Goal: Communication & Community: Answer question/provide support

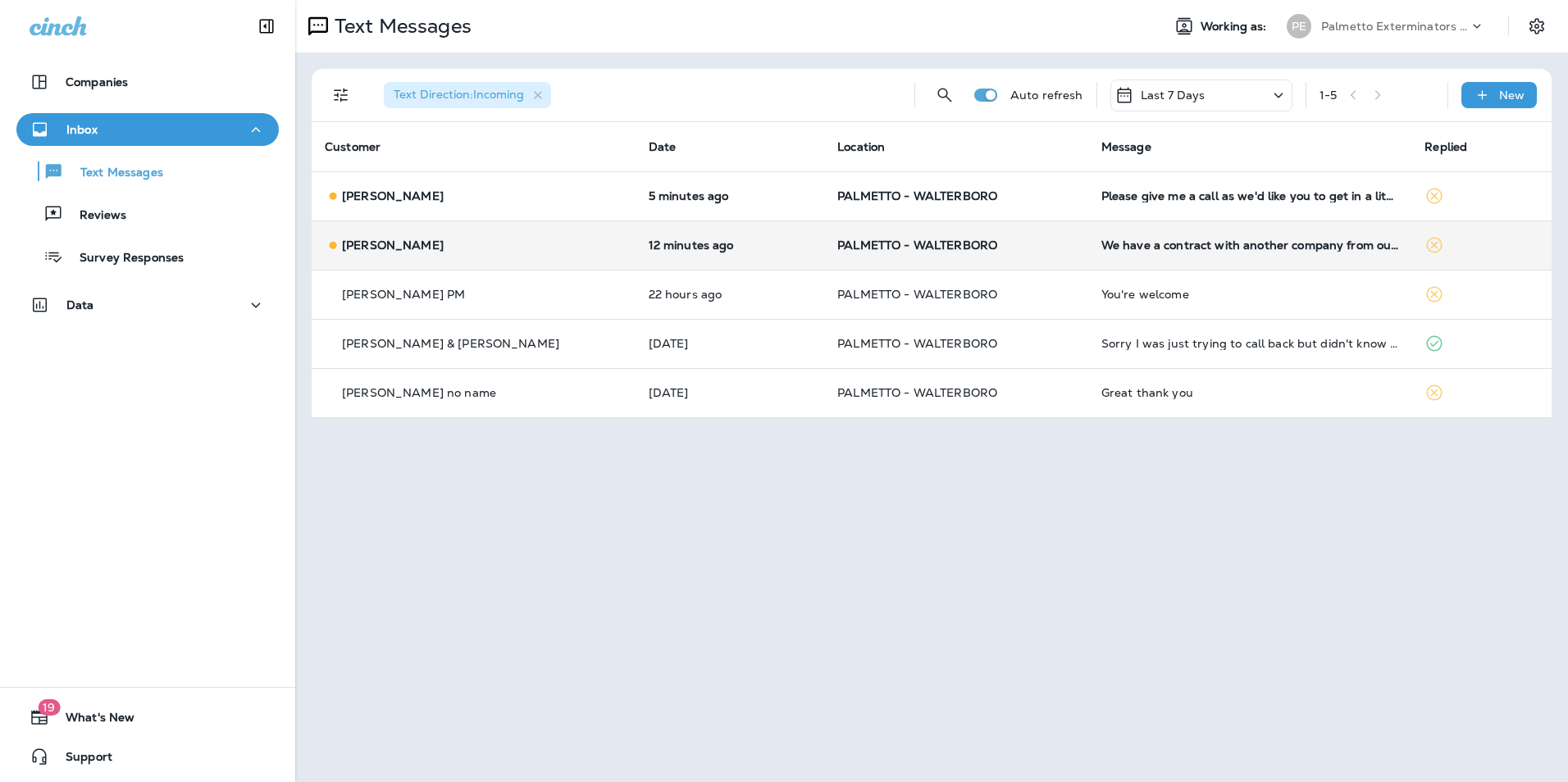
click at [1166, 251] on td "We have a contract with another company from our builder but will transfer term…" at bounding box center [1250, 245] width 324 height 49
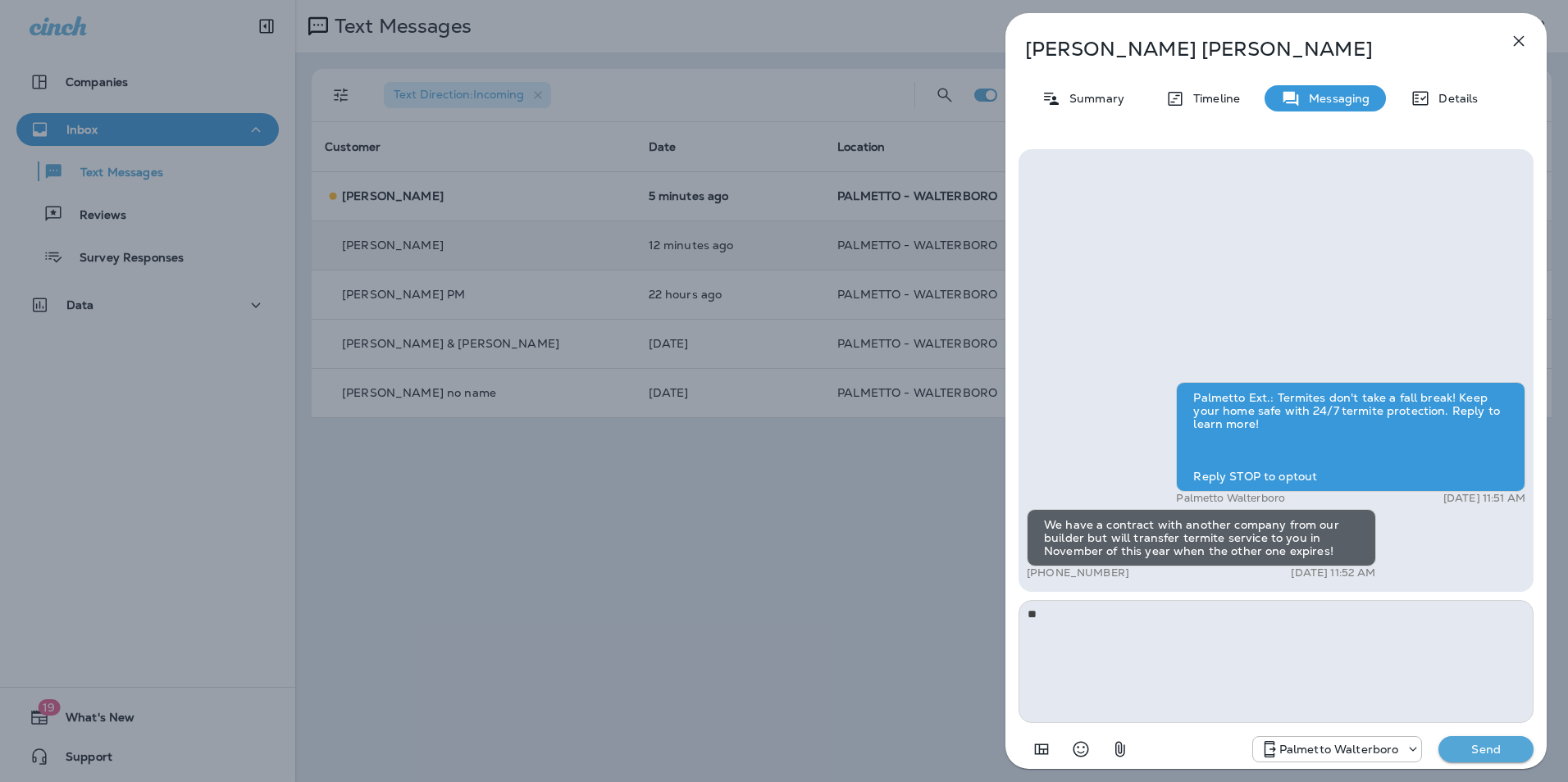
type textarea "*"
type textarea "**********"
click at [1457, 748] on p "Send" at bounding box center [1486, 749] width 69 height 15
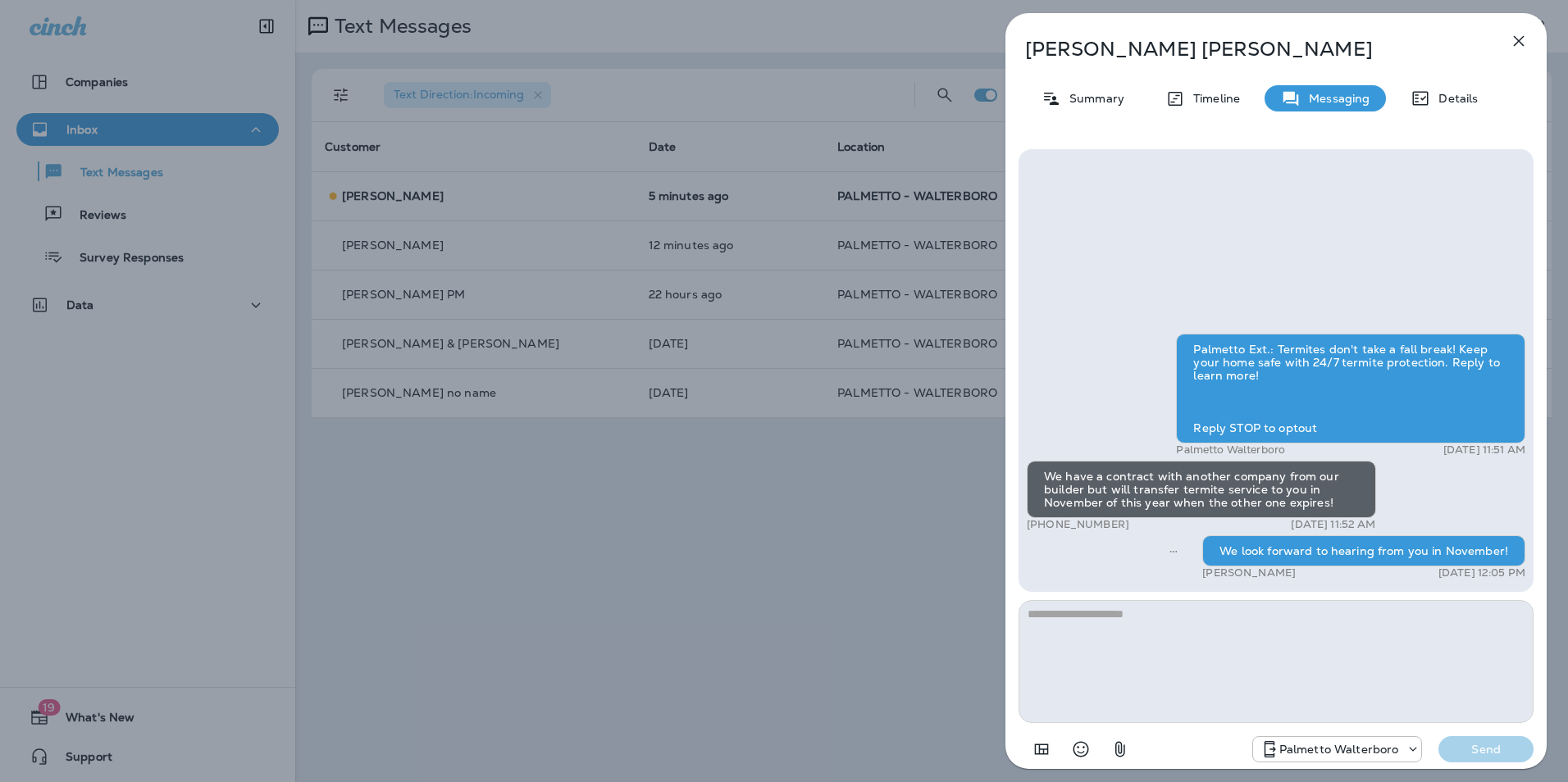
click at [1515, 45] on icon "button" at bounding box center [1519, 41] width 10 height 10
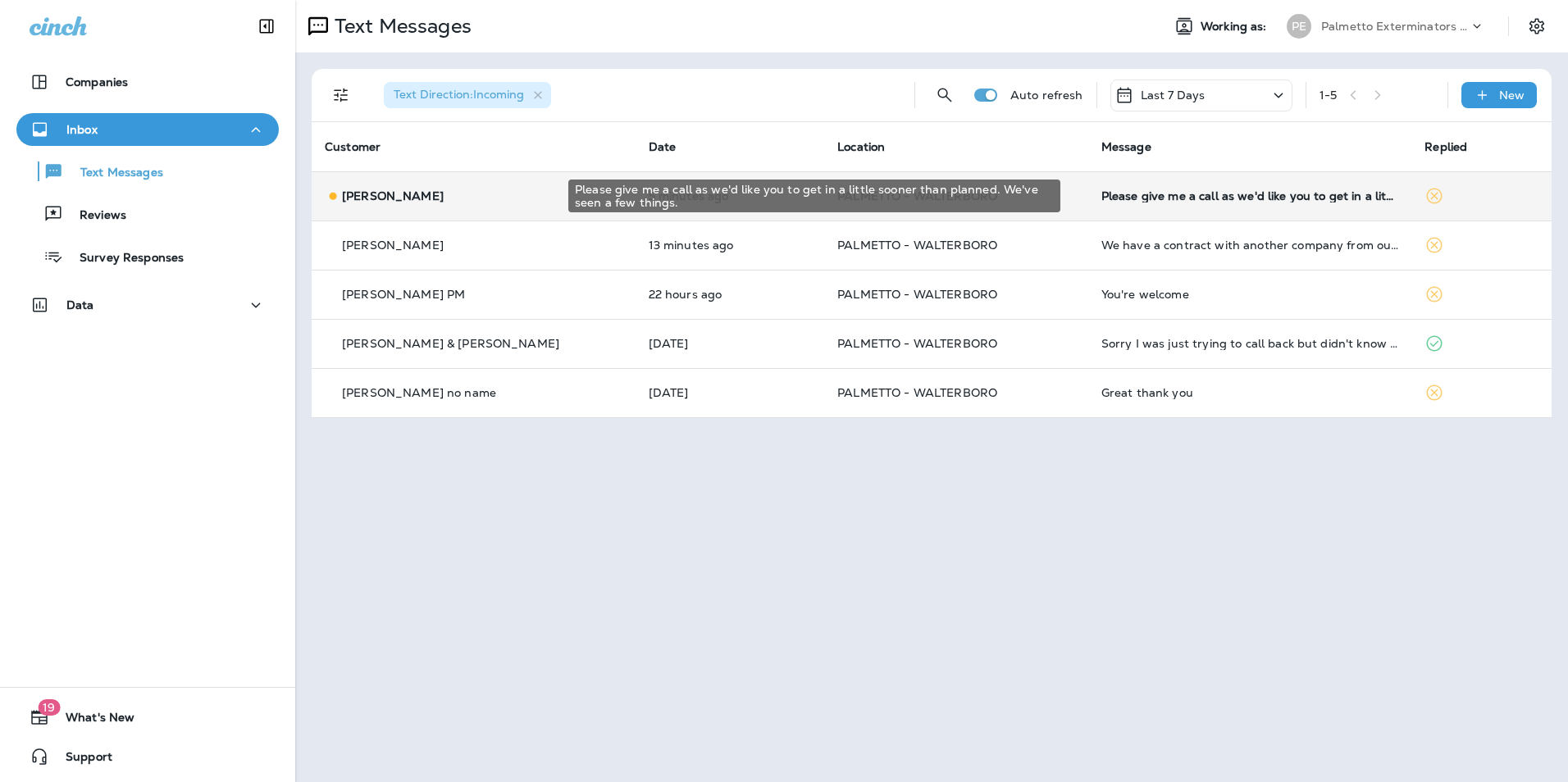
click at [1252, 200] on div "Please give me a call as we'd like you to get in a little sooner than planned. …" at bounding box center [1250, 196] width 298 height 13
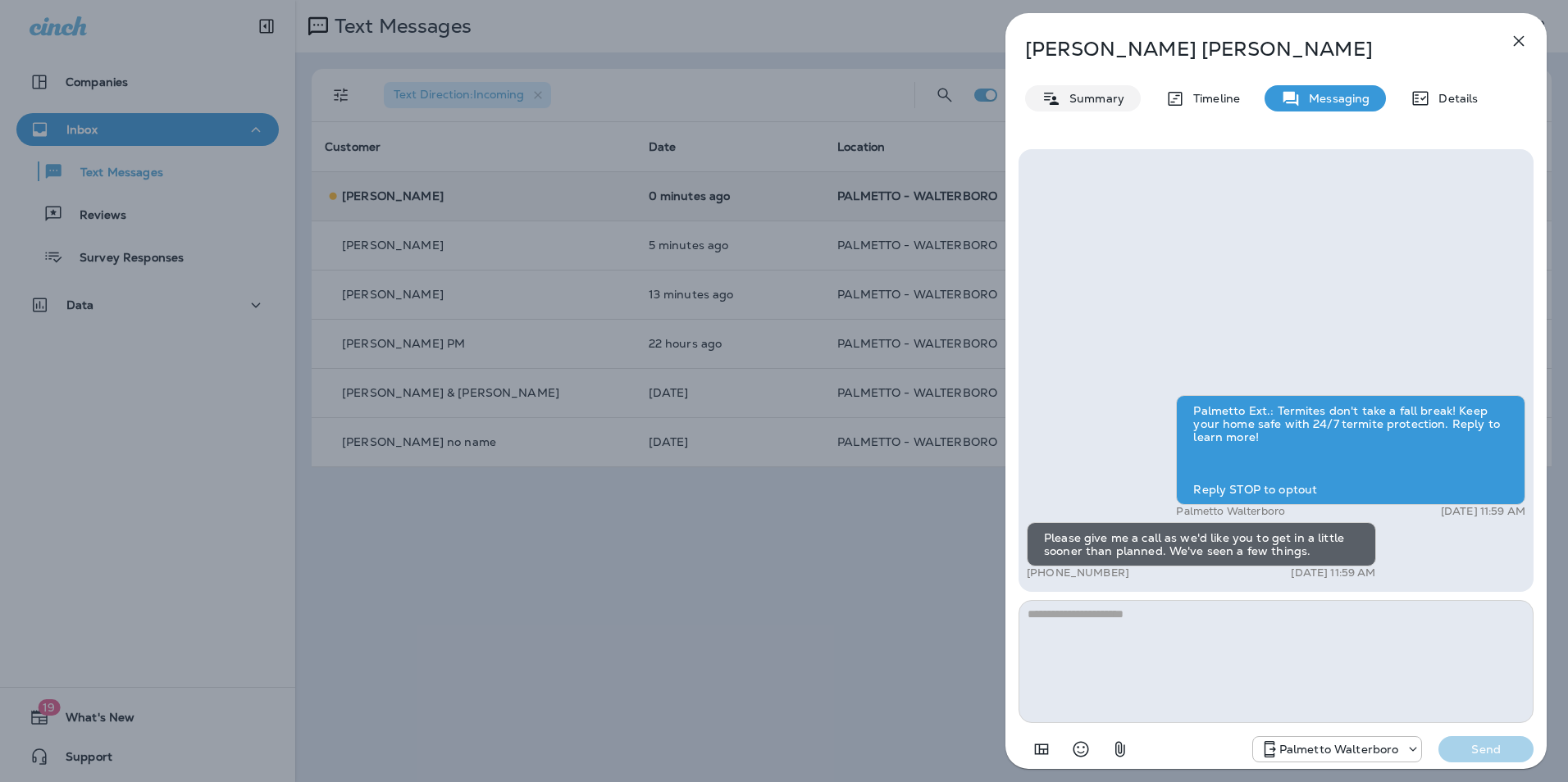
click at [1049, 101] on icon at bounding box center [1051, 98] width 20 height 20
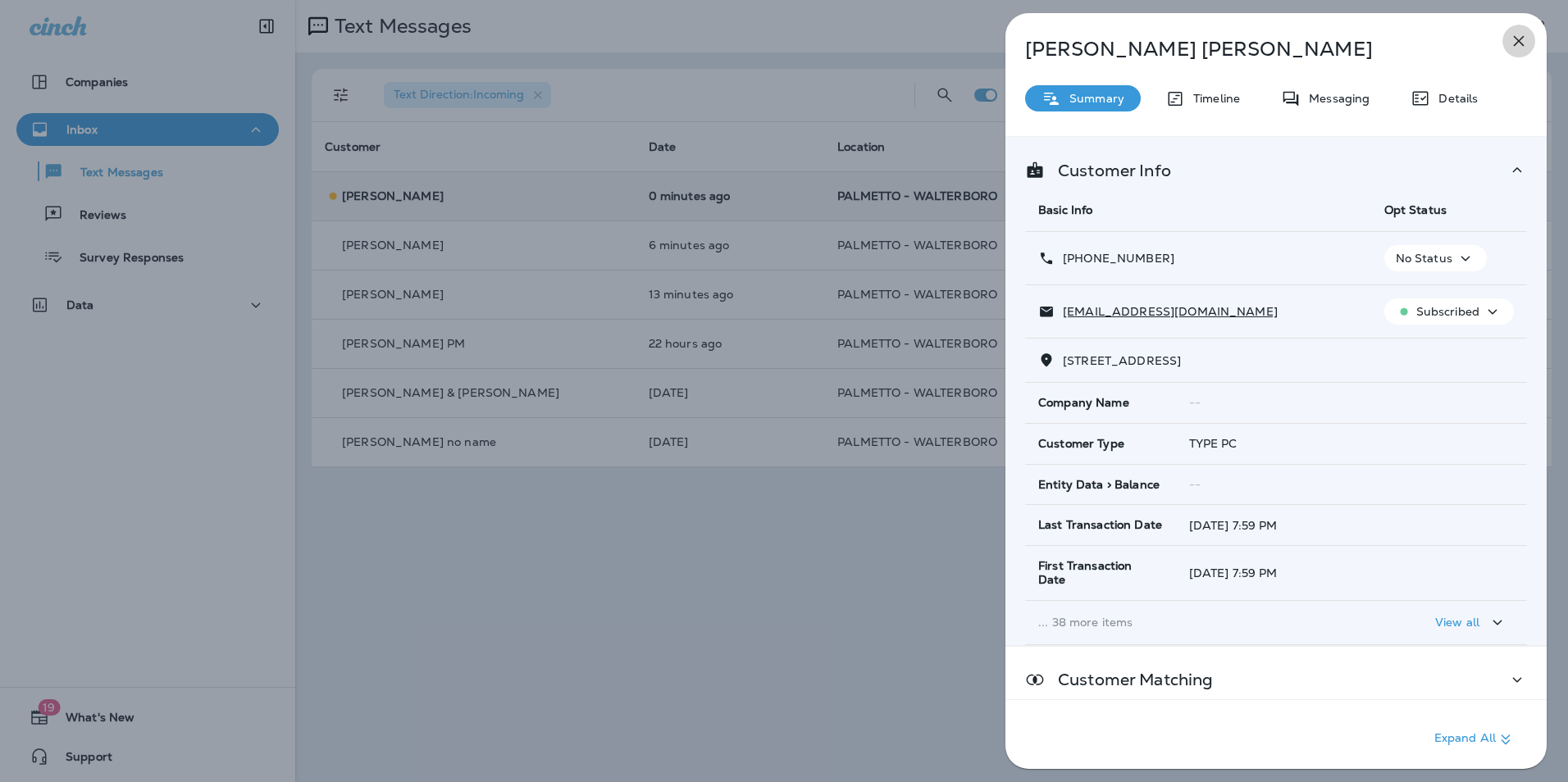
click at [1522, 42] on icon "button" at bounding box center [1519, 41] width 20 height 20
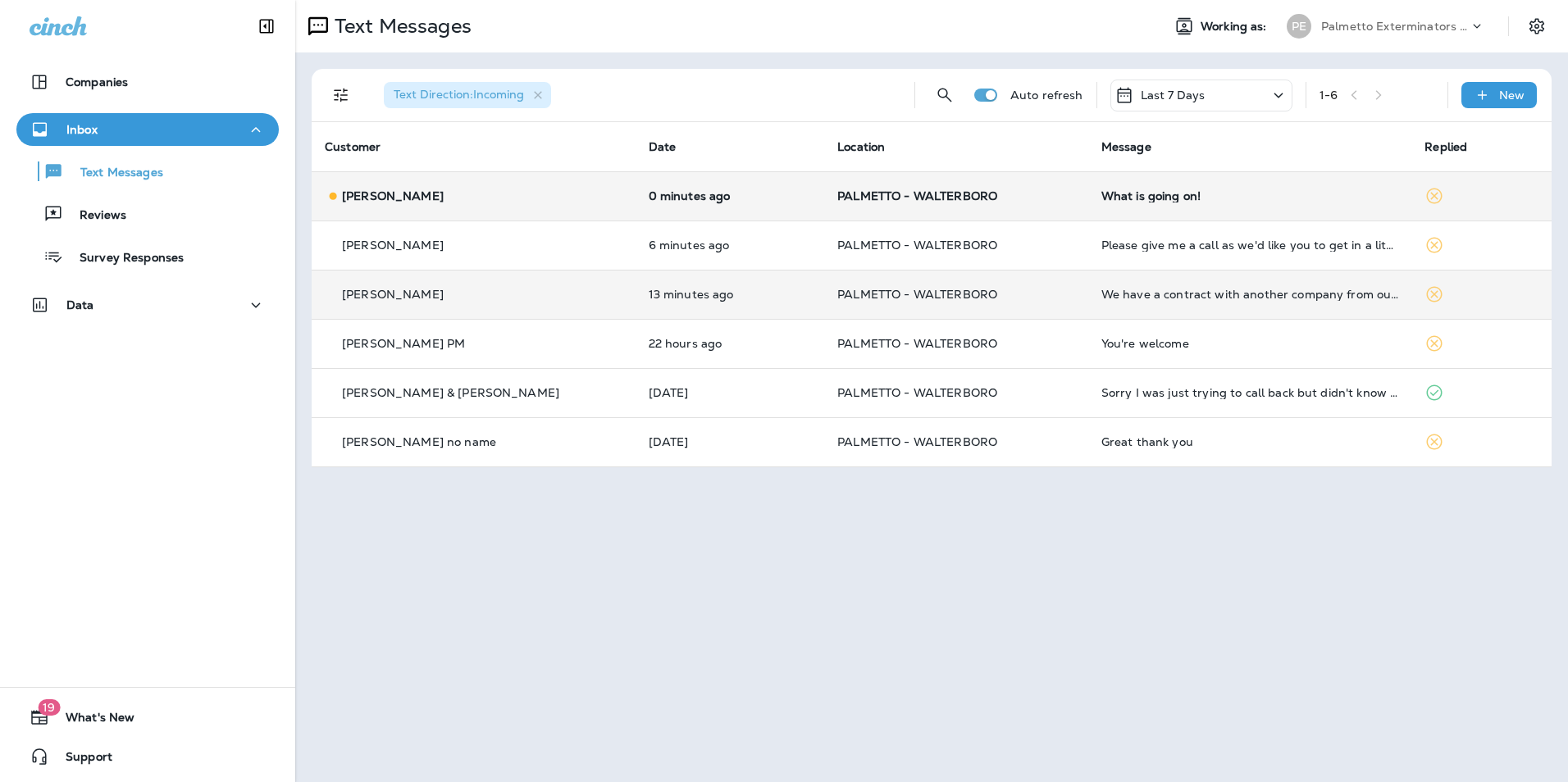
click at [1109, 287] on td "We have a contract with another company from our builder but will transfer term…" at bounding box center [1250, 294] width 324 height 49
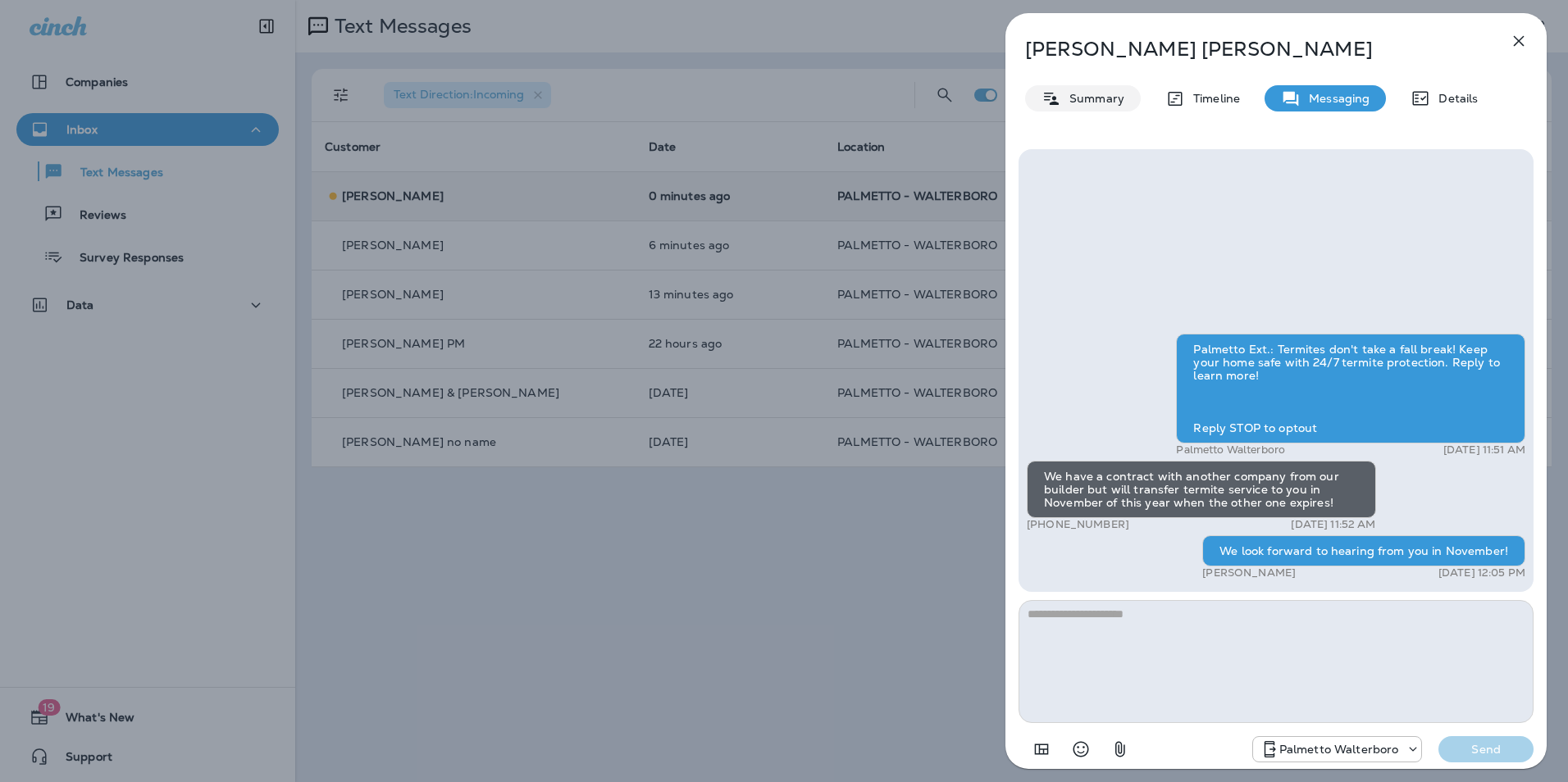
click at [1106, 93] on p "Summary" at bounding box center [1093, 98] width 63 height 13
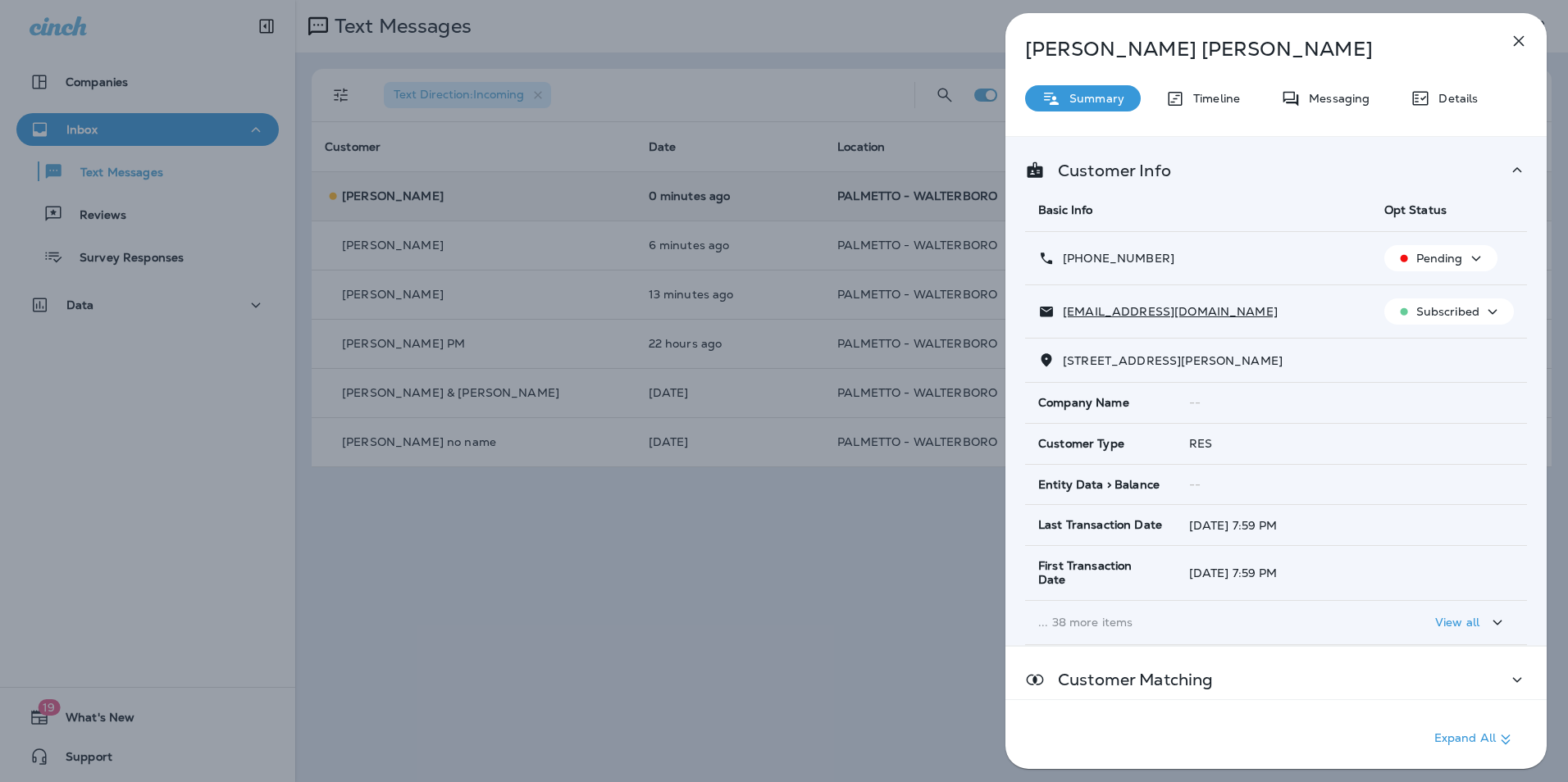
click at [1520, 43] on icon "button" at bounding box center [1519, 41] width 10 height 10
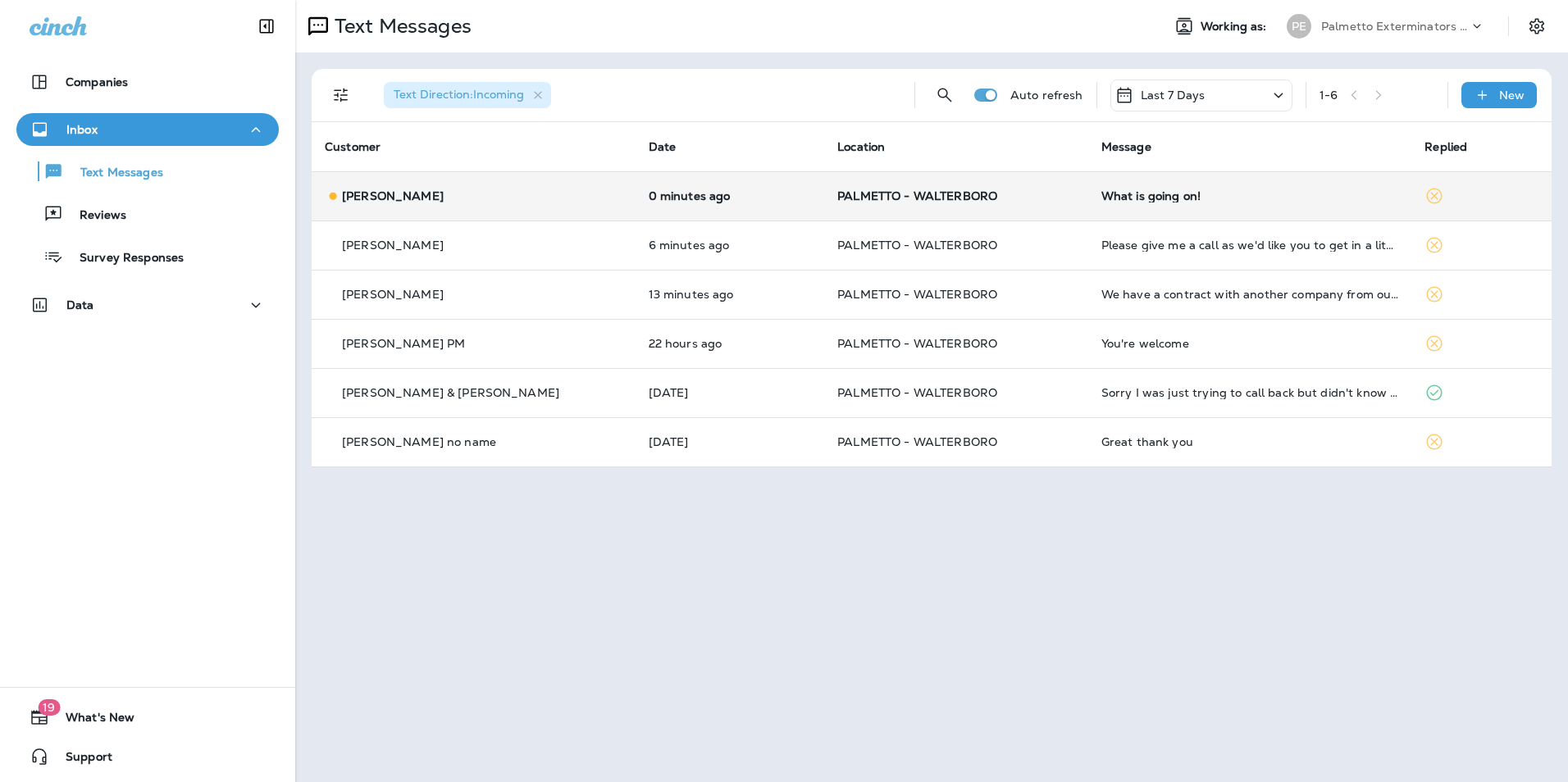
click at [1136, 196] on div "What is going on!" at bounding box center [1250, 196] width 298 height 13
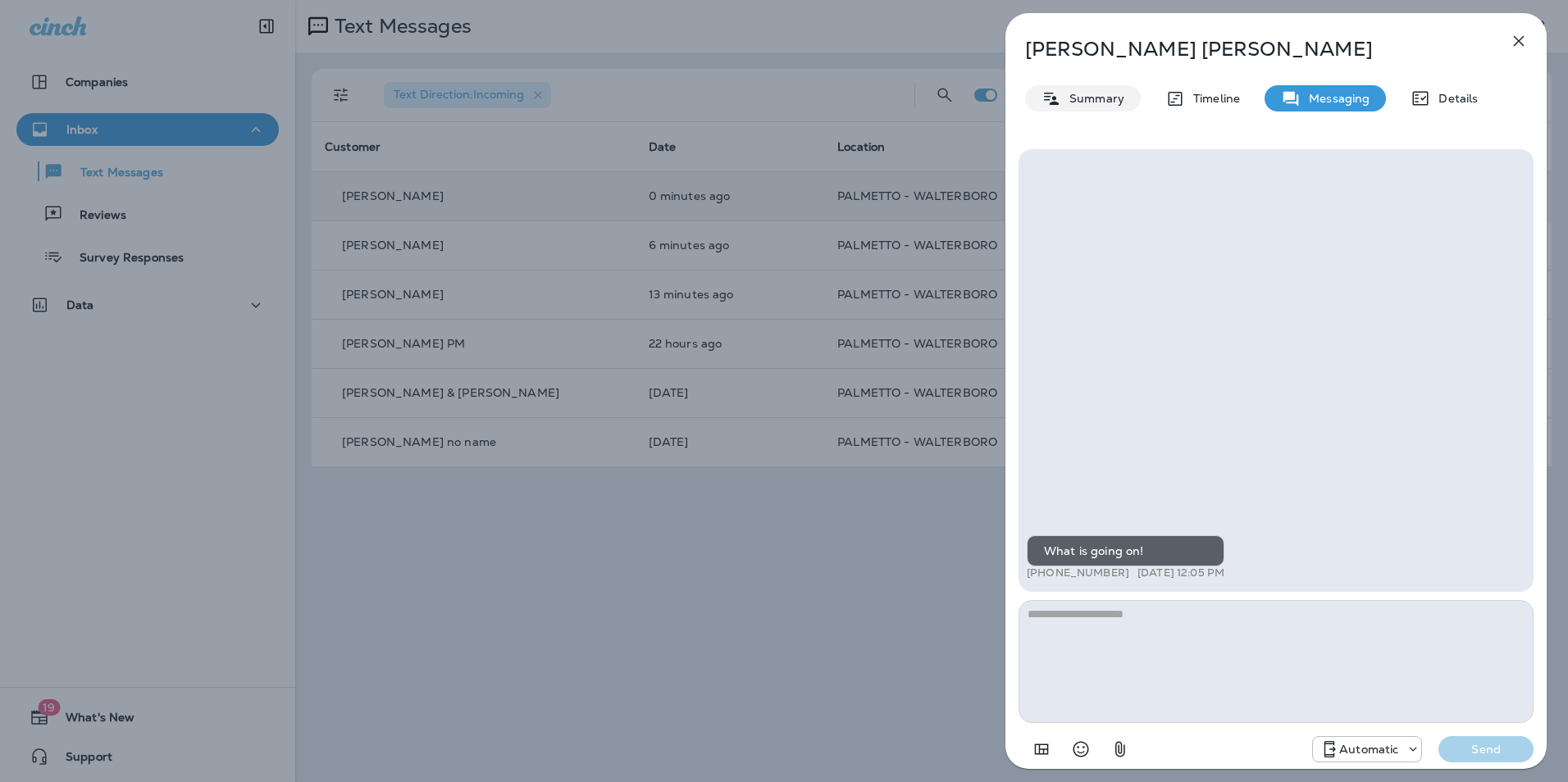
click at [1103, 99] on p "Summary" at bounding box center [1093, 98] width 63 height 13
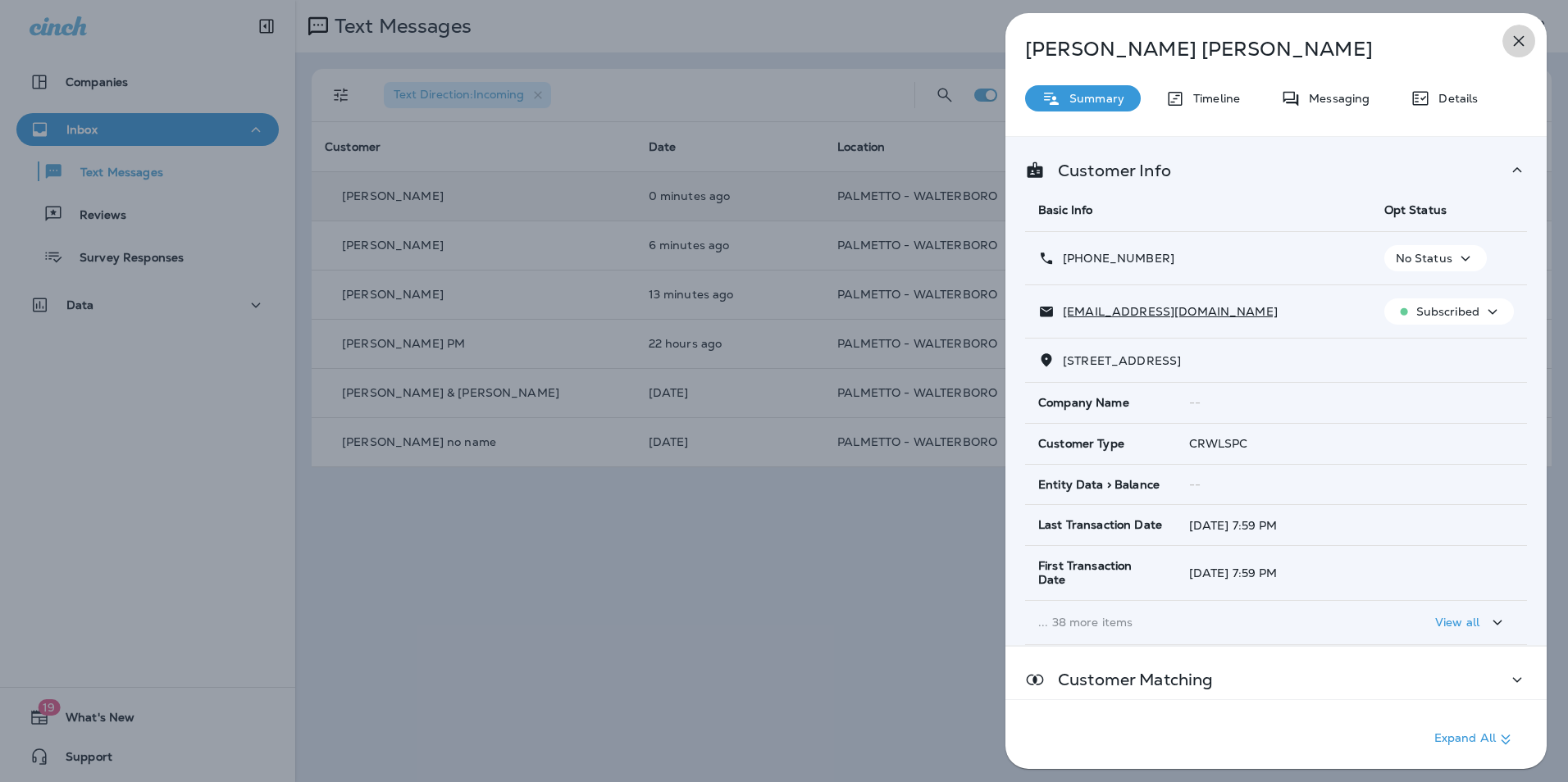
click at [1522, 32] on icon "button" at bounding box center [1519, 41] width 20 height 20
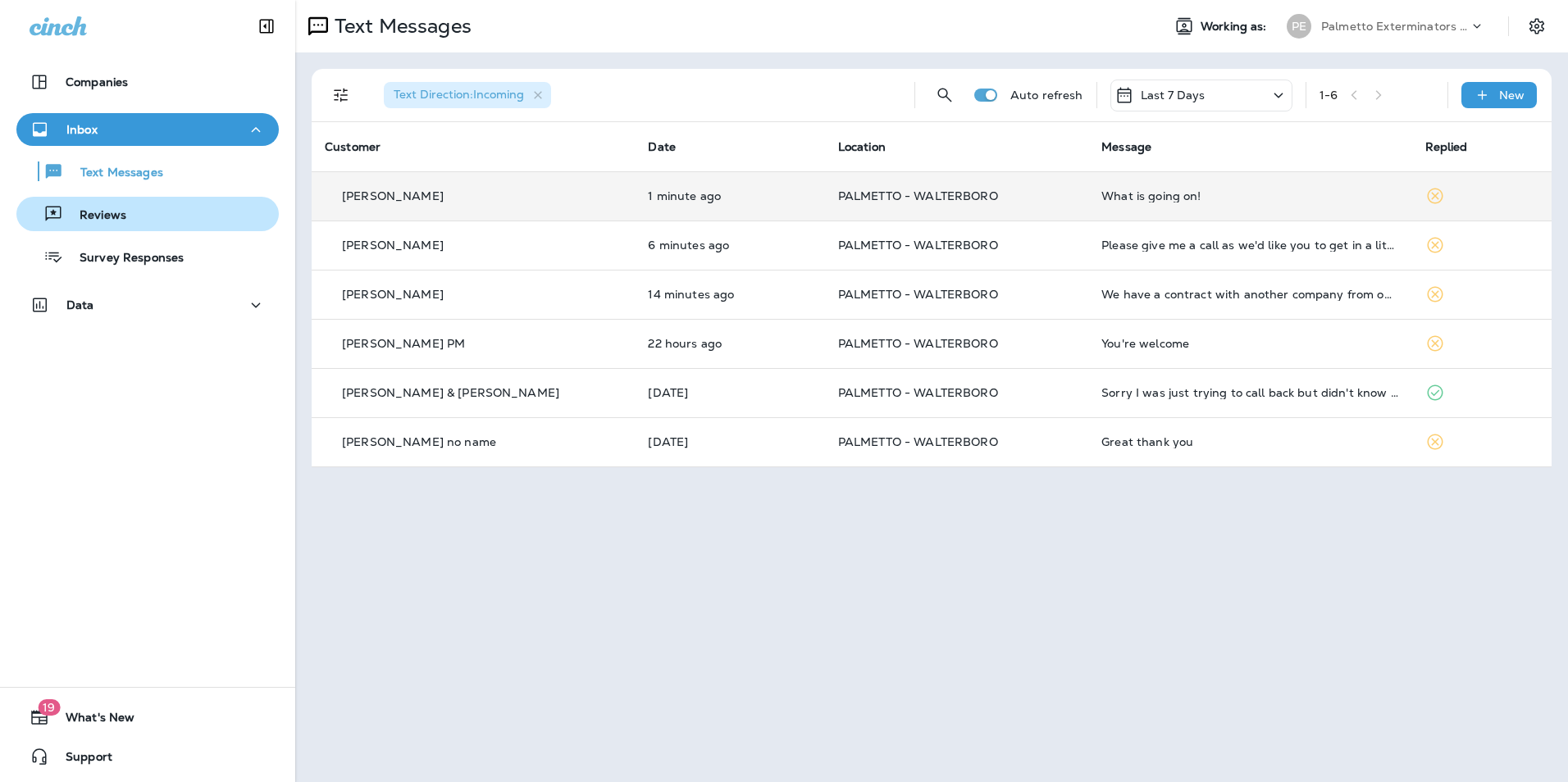
click at [133, 212] on div "Reviews" at bounding box center [148, 214] width 250 height 24
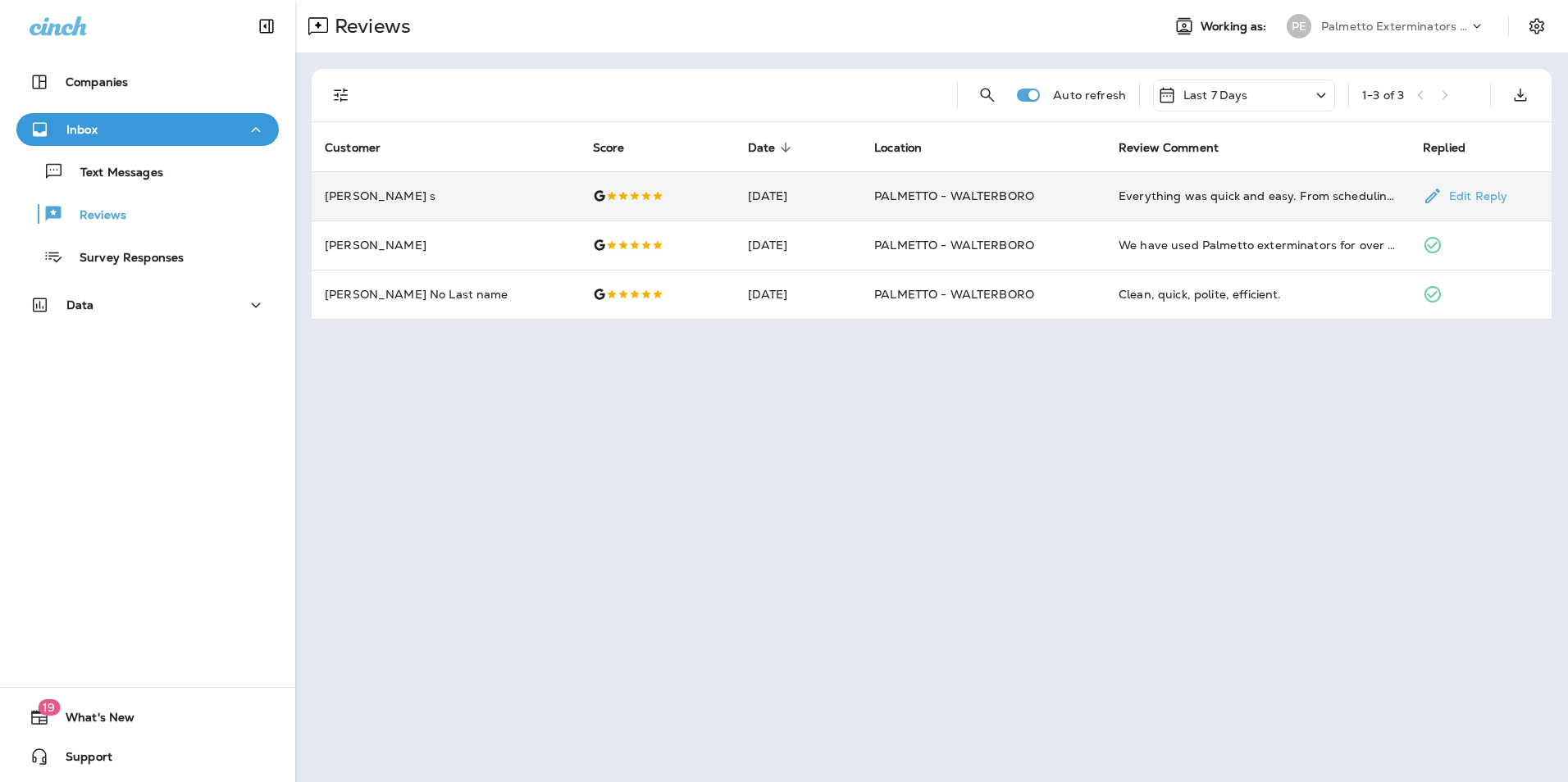
click at [1171, 210] on td "Everything was quick and easy. From scheduling to paying the bill, it was a smo…" at bounding box center [1257, 196] width 305 height 49
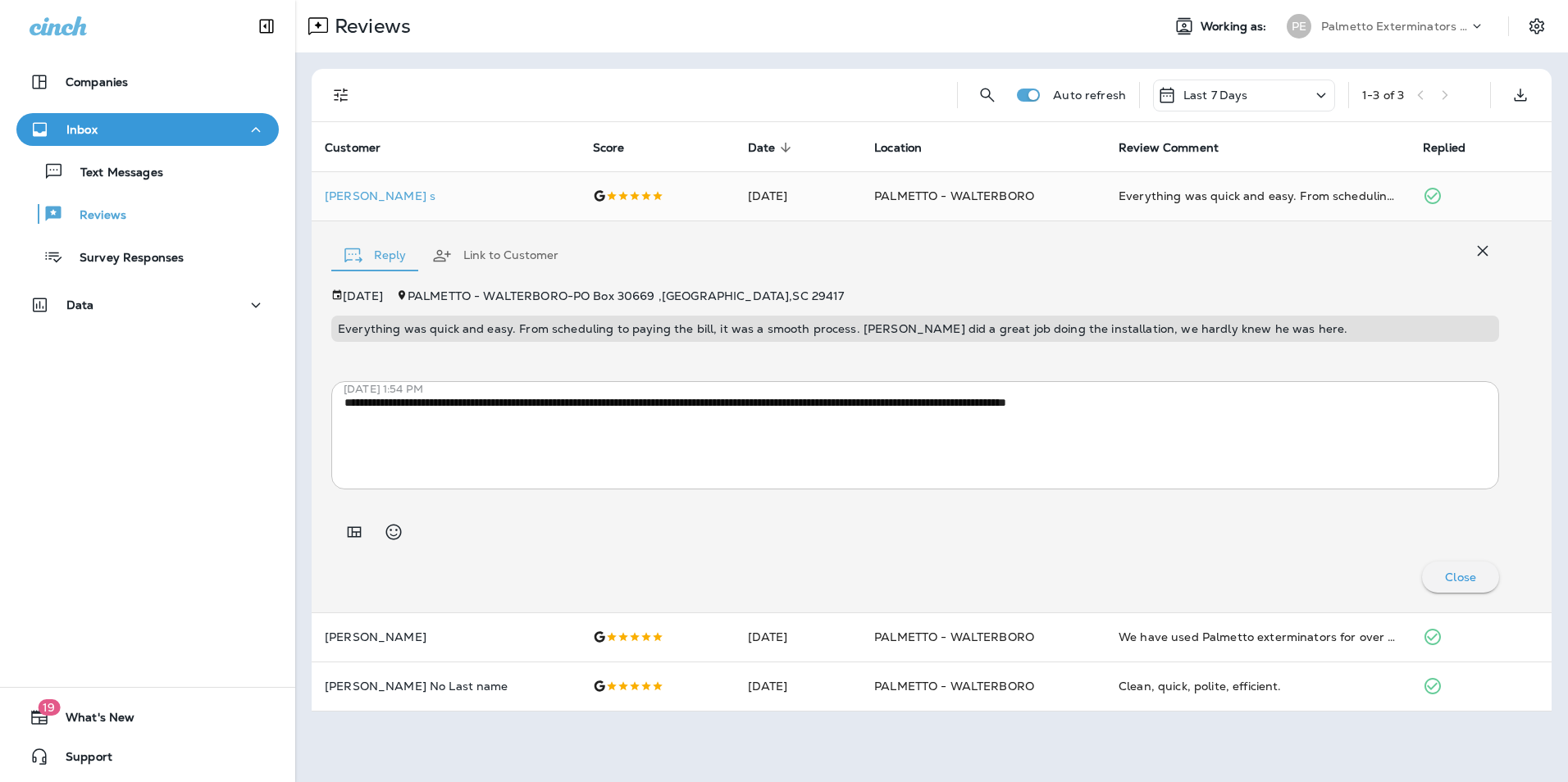
click at [522, 261] on button "Link to Customer" at bounding box center [495, 256] width 153 height 59
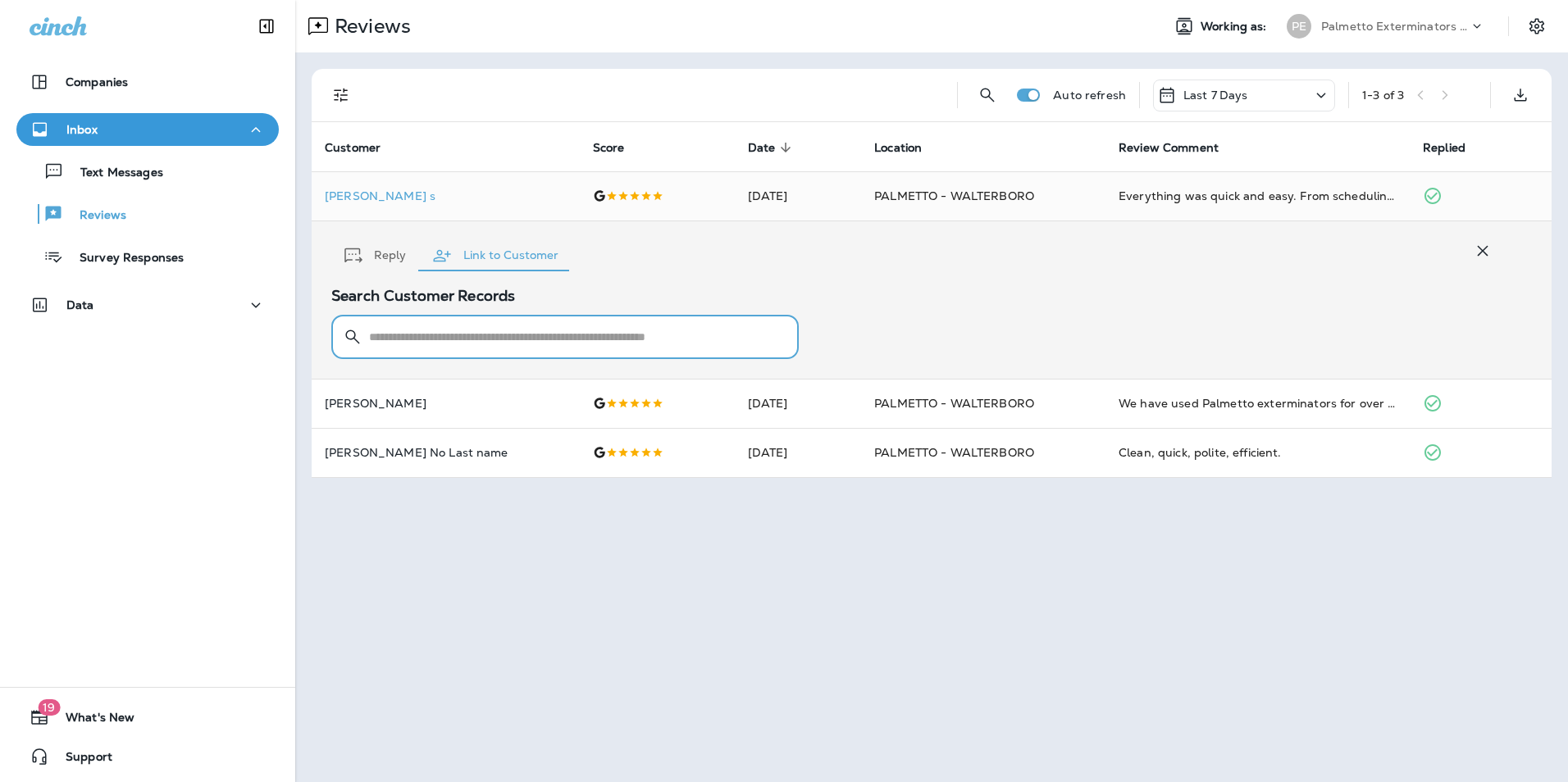
click at [515, 334] on input "text" at bounding box center [575, 338] width 412 height 44
type input "*****"
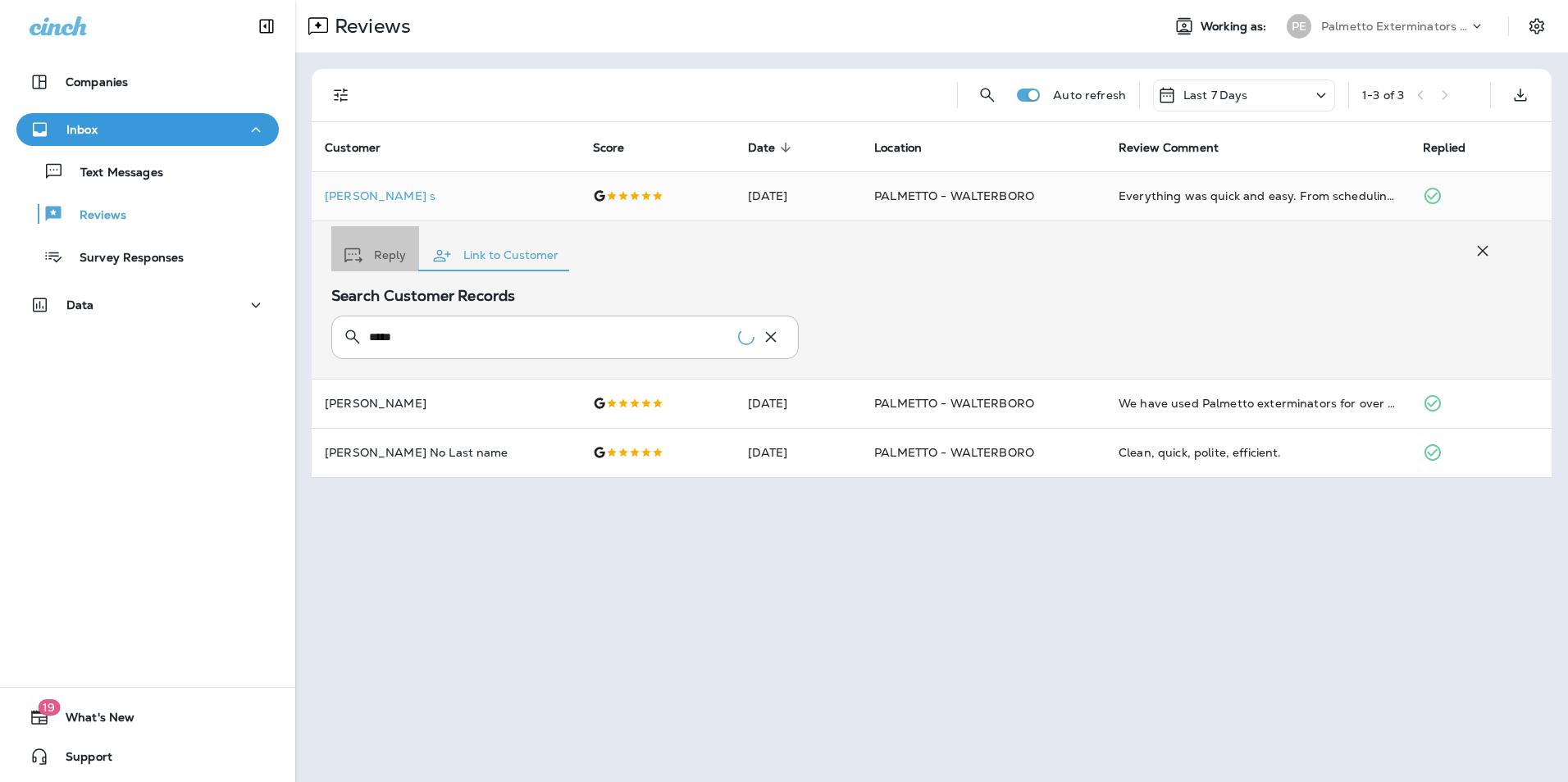
click at [378, 262] on button "Reply" at bounding box center [375, 256] width 88 height 59
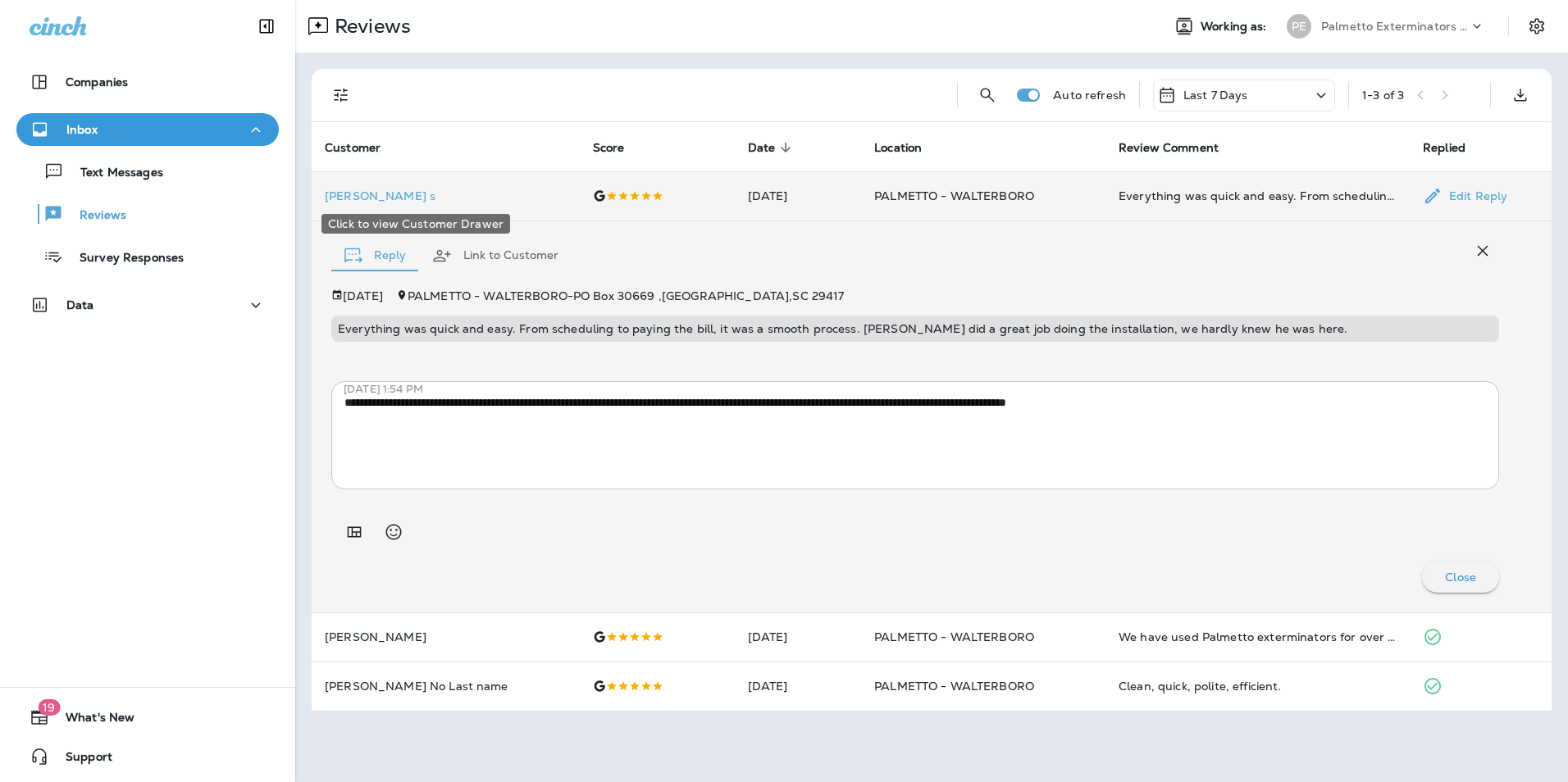
click at [351, 196] on p "[PERSON_NAME] s" at bounding box center [445, 196] width 242 height 13
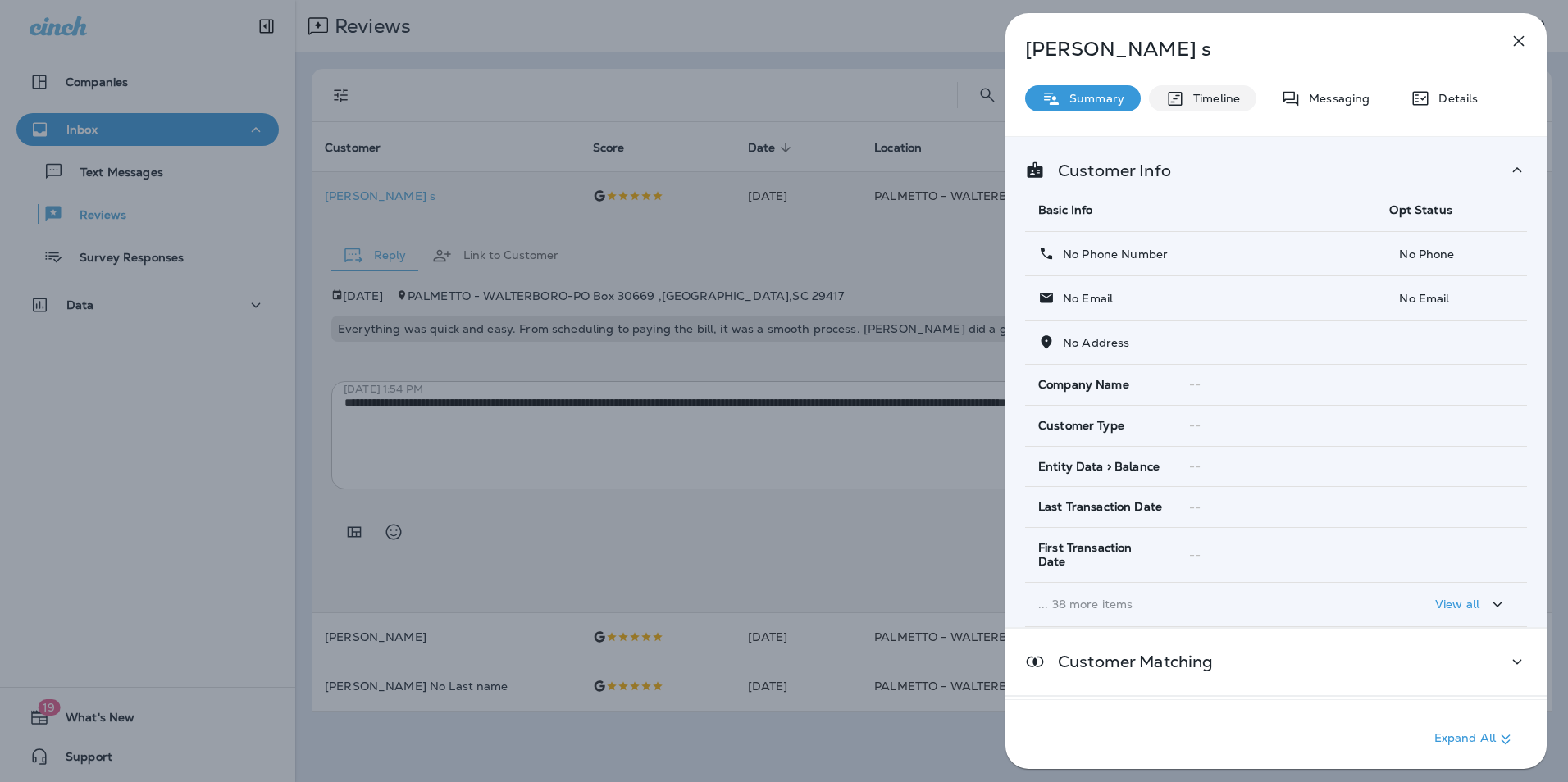
click at [1221, 106] on div "Timeline" at bounding box center [1202, 99] width 107 height 26
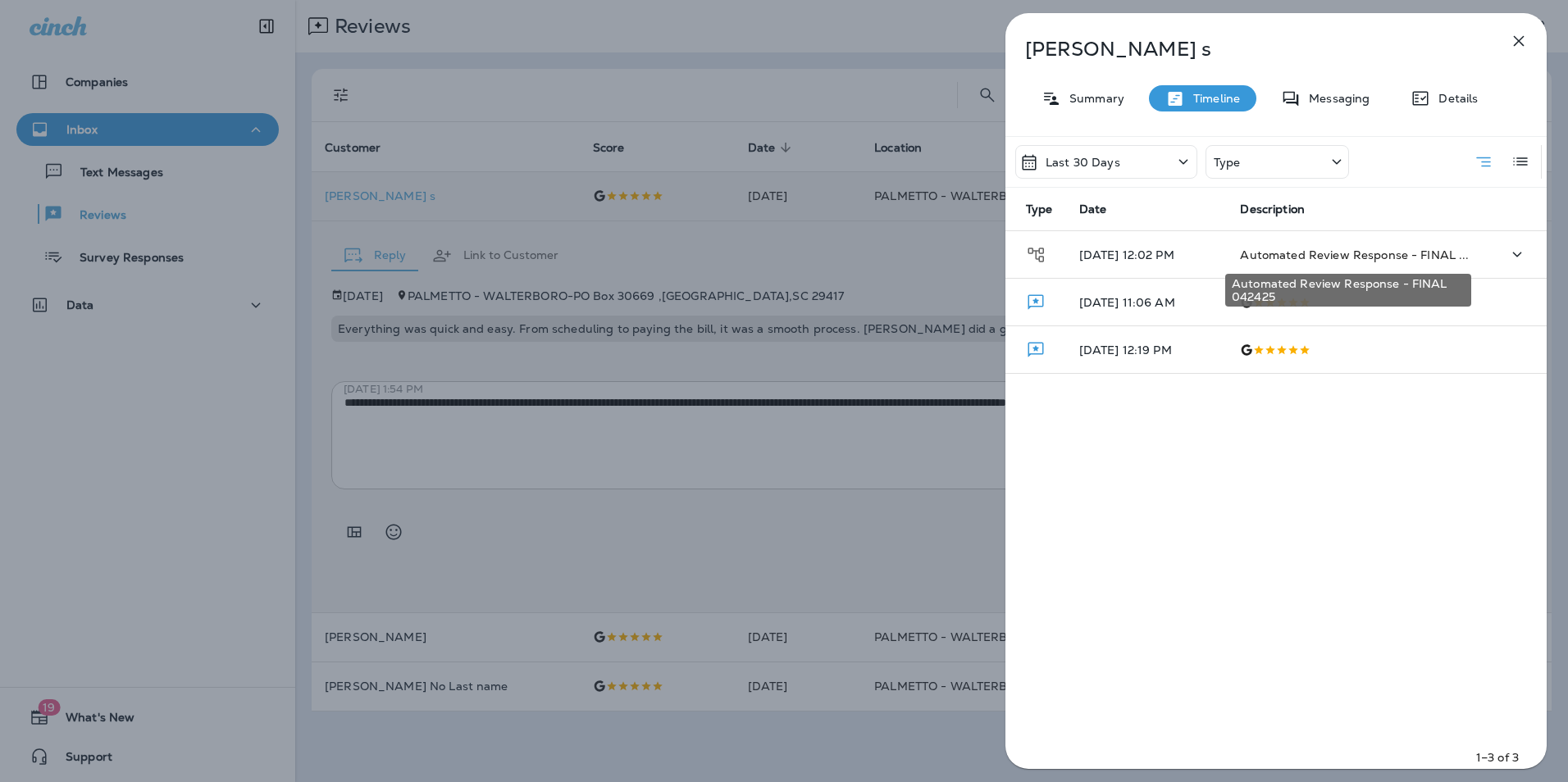
click at [1320, 250] on span "Automated Review Response - FINAL ..." at bounding box center [1354, 255] width 229 height 15
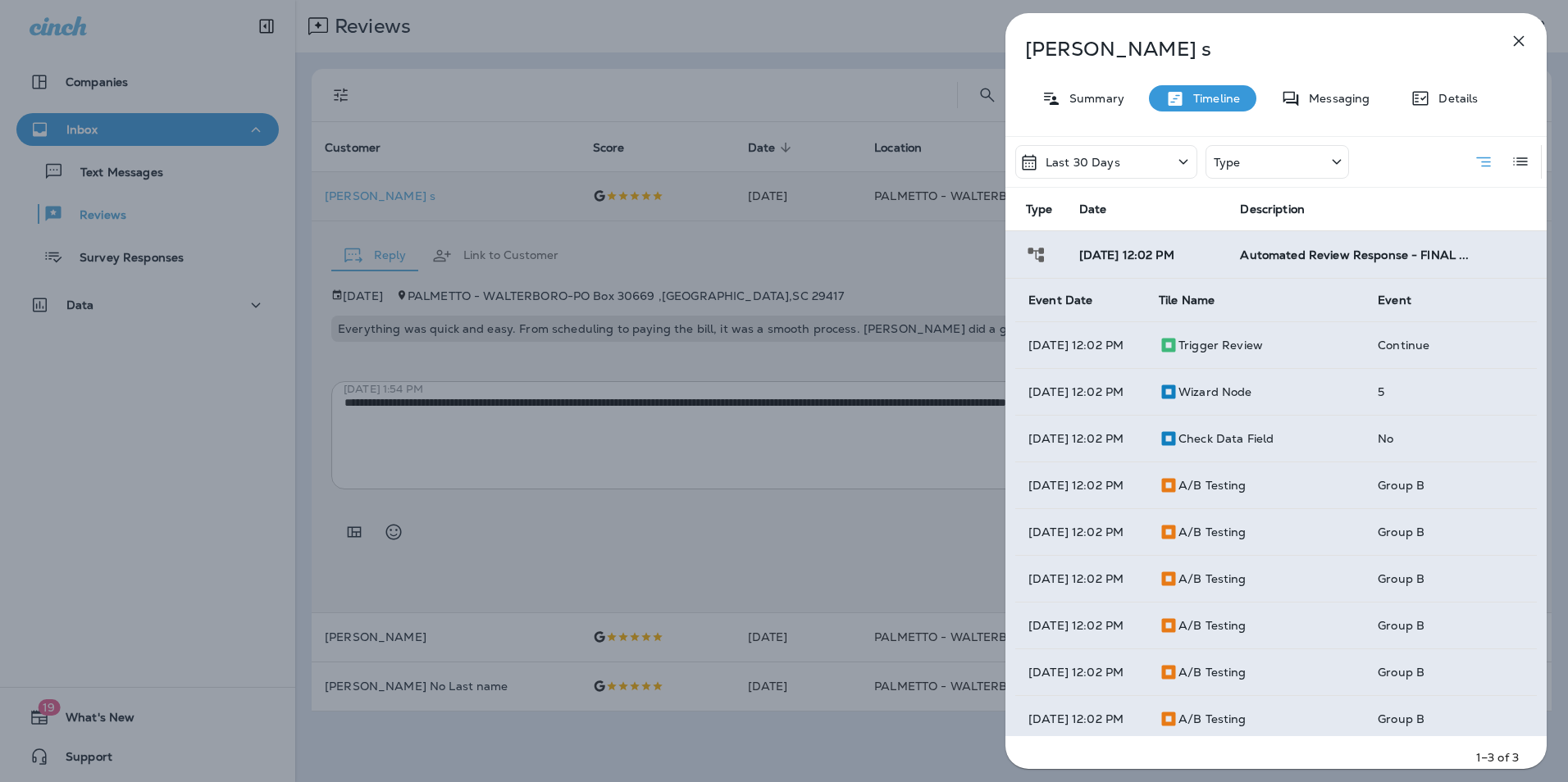
click at [1303, 113] on div "[PERSON_NAME] s Summary Timeline Messaging Details Last 30 Days Type Type Date …" at bounding box center [1276, 395] width 541 height 765
click at [1302, 104] on p "Messaging" at bounding box center [1335, 98] width 69 height 13
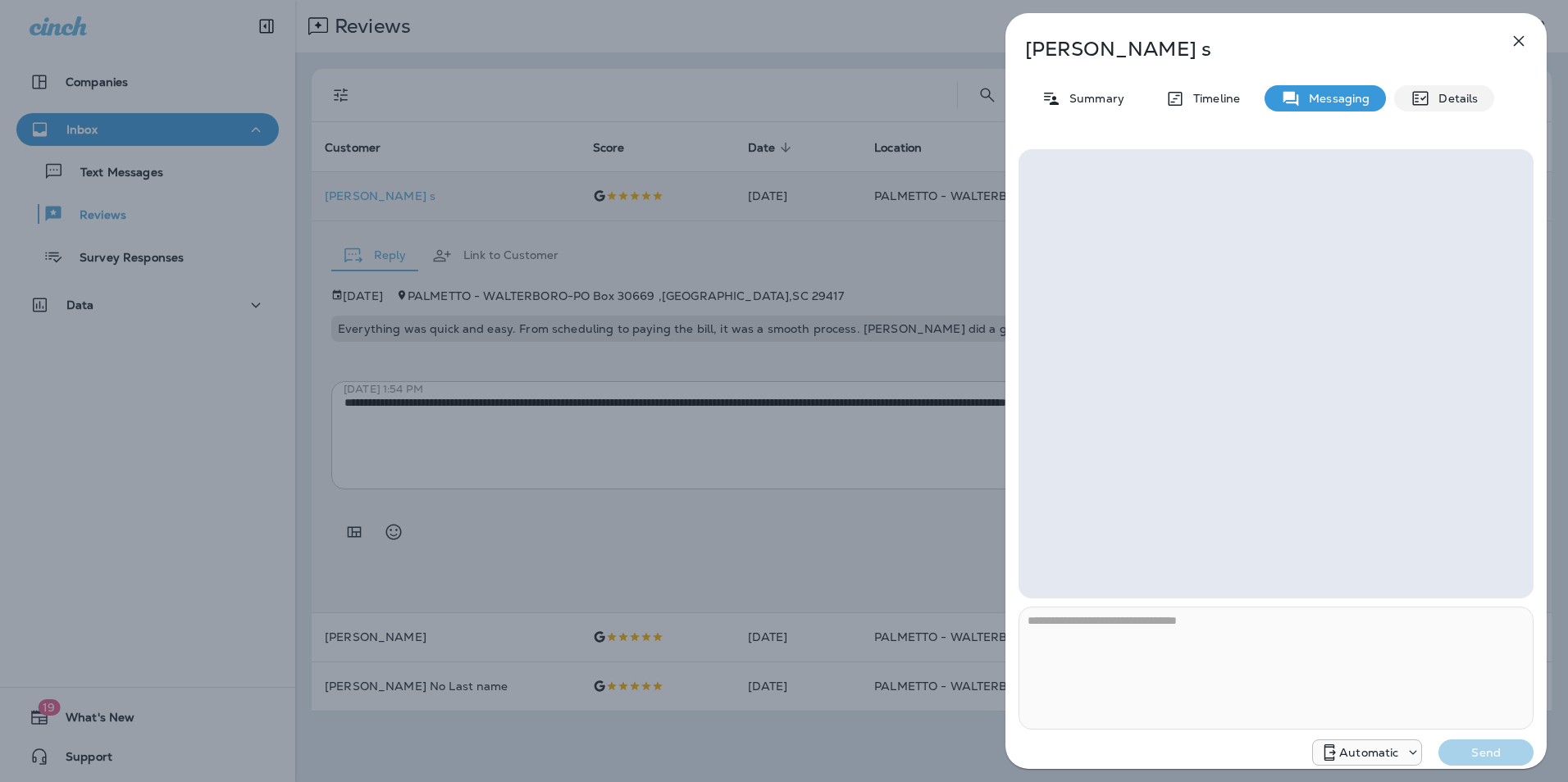
click at [1421, 106] on icon at bounding box center [1420, 98] width 20 height 20
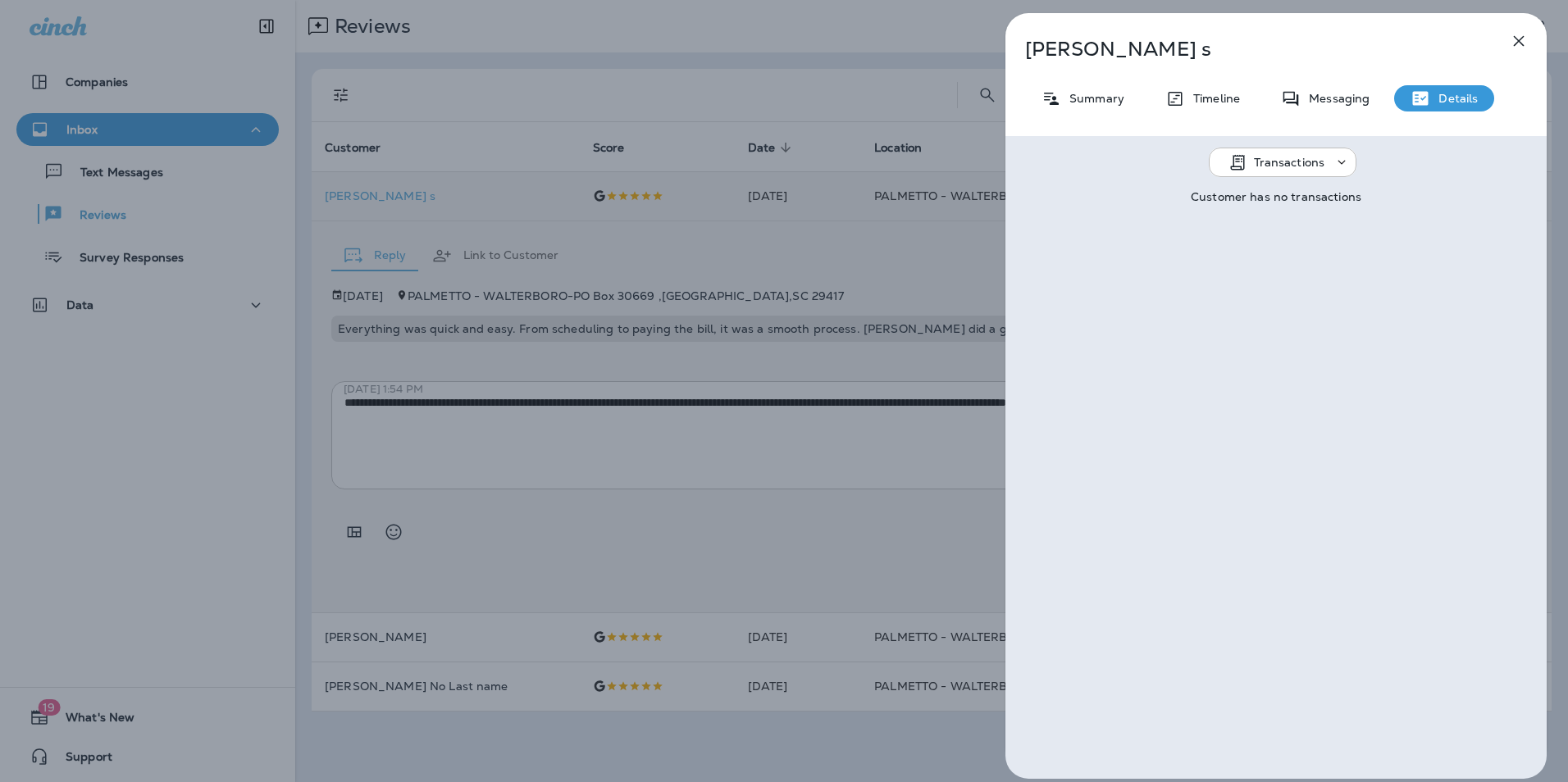
click at [1523, 42] on icon "button" at bounding box center [1519, 41] width 20 height 20
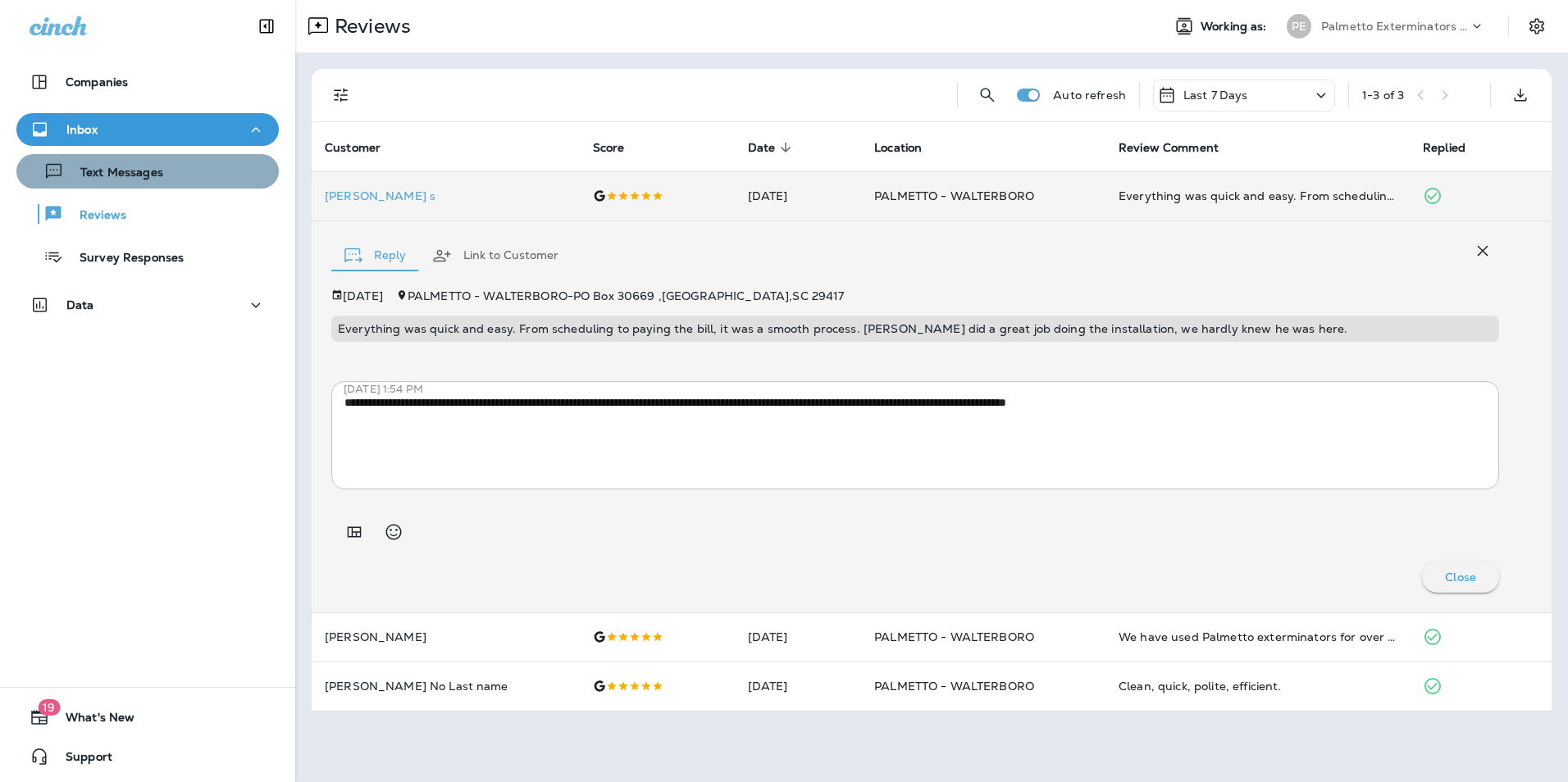
click at [163, 176] on div "Text Messages" at bounding box center [148, 171] width 250 height 24
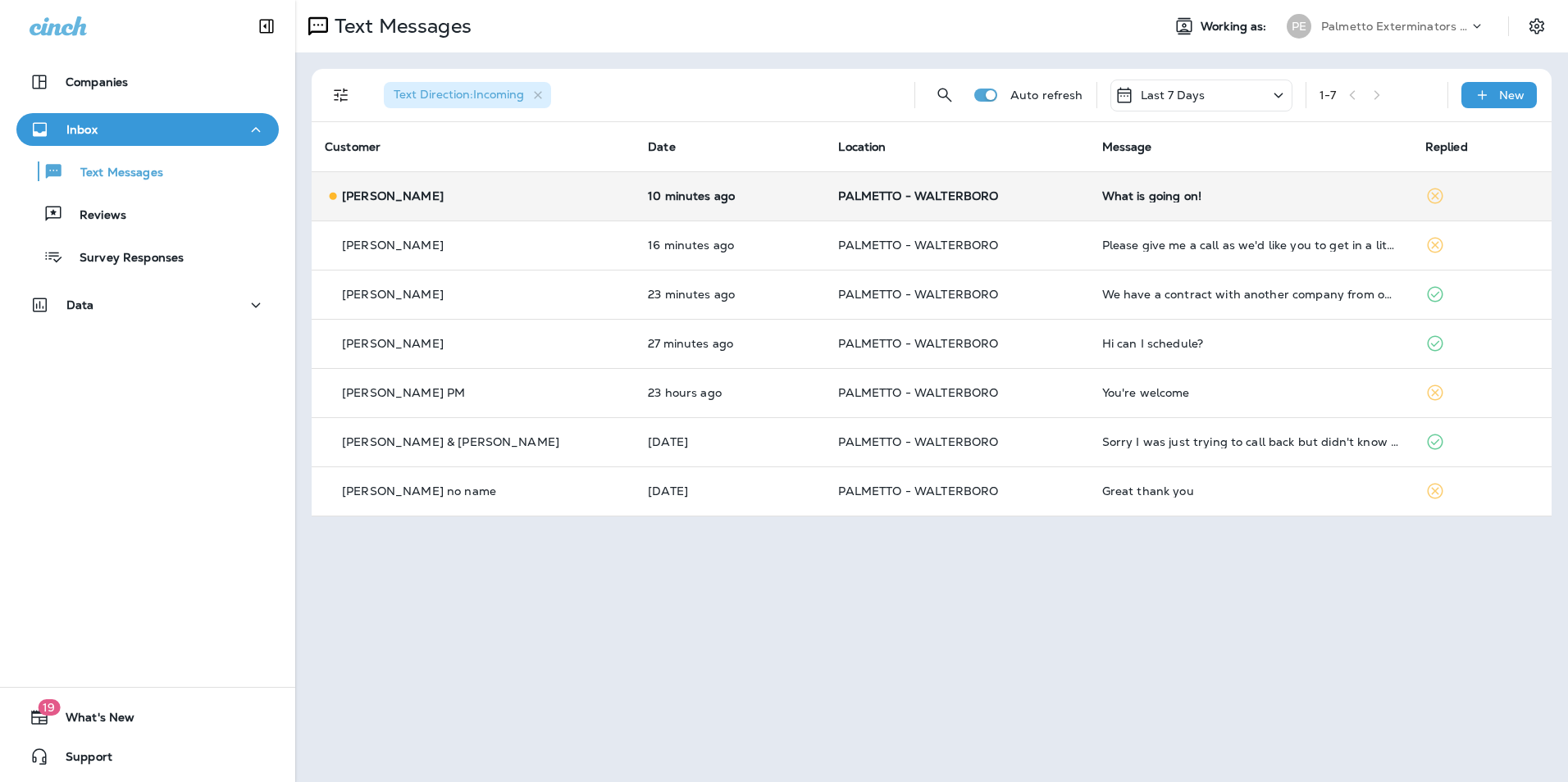
click at [1100, 206] on td "What is going on!" at bounding box center [1251, 196] width 323 height 49
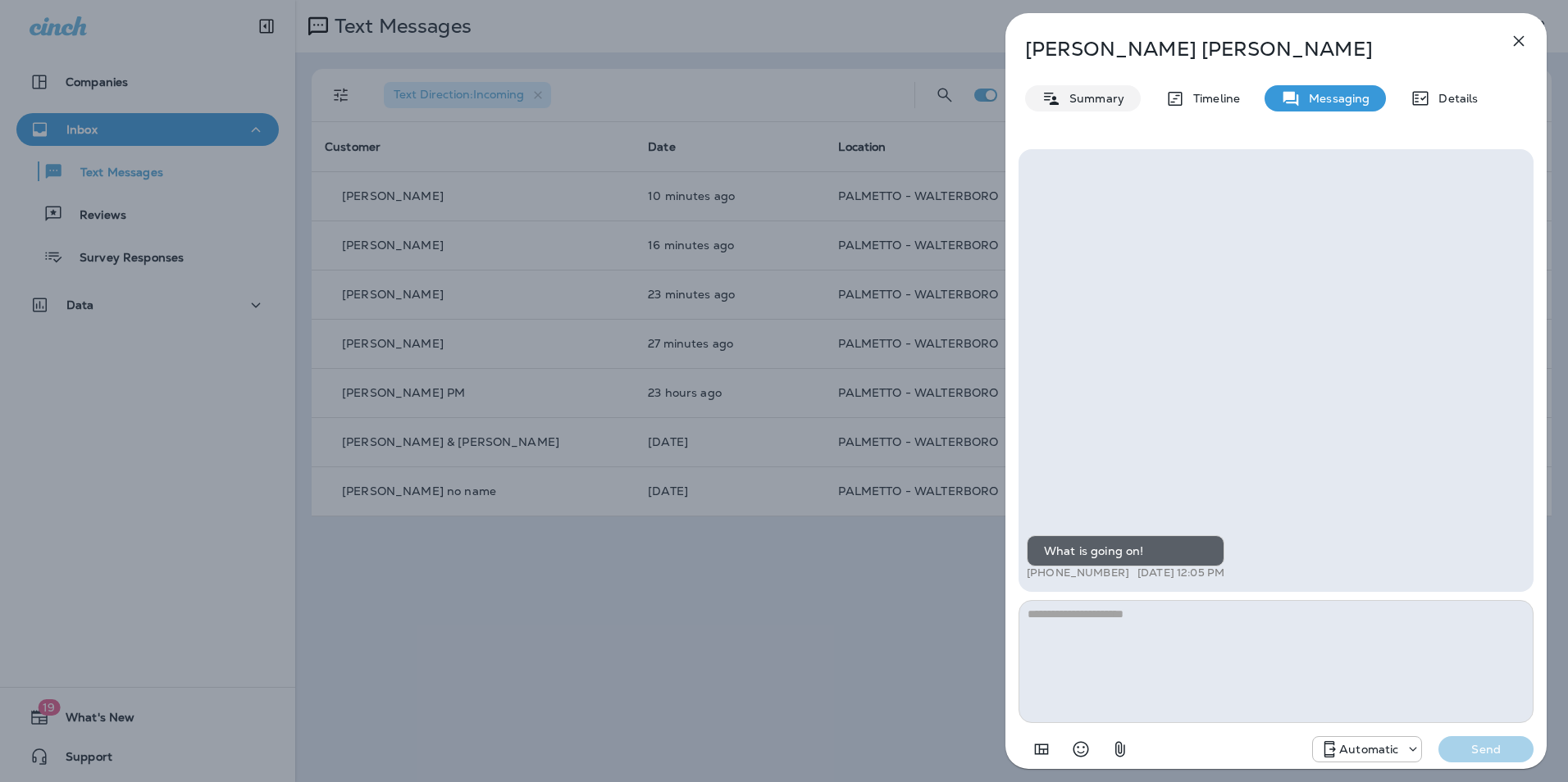
click at [1104, 104] on p "Summary" at bounding box center [1093, 98] width 63 height 13
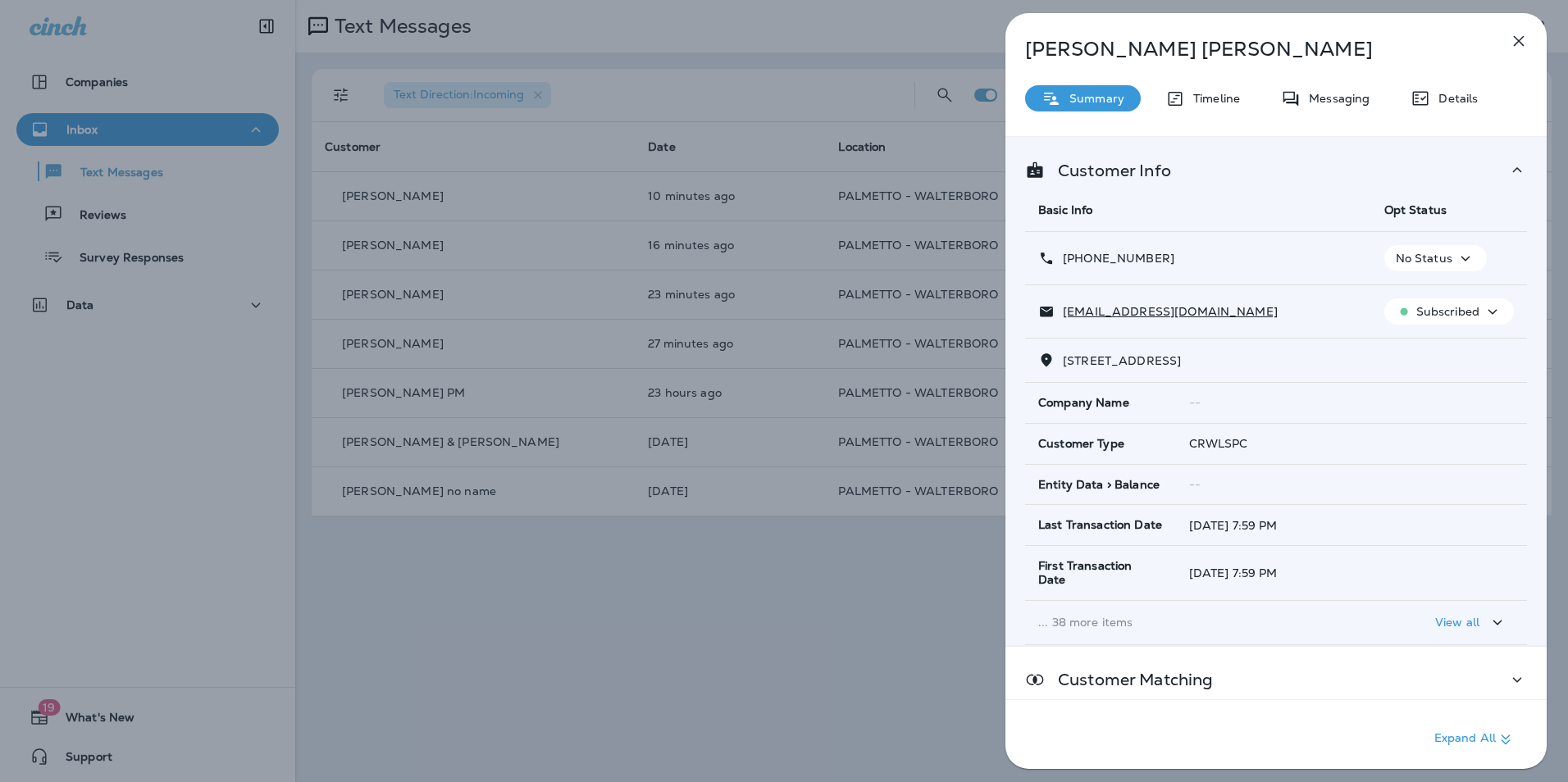
click at [1523, 51] on button "button" at bounding box center [1519, 41] width 33 height 33
